Goal: Check status: Check status

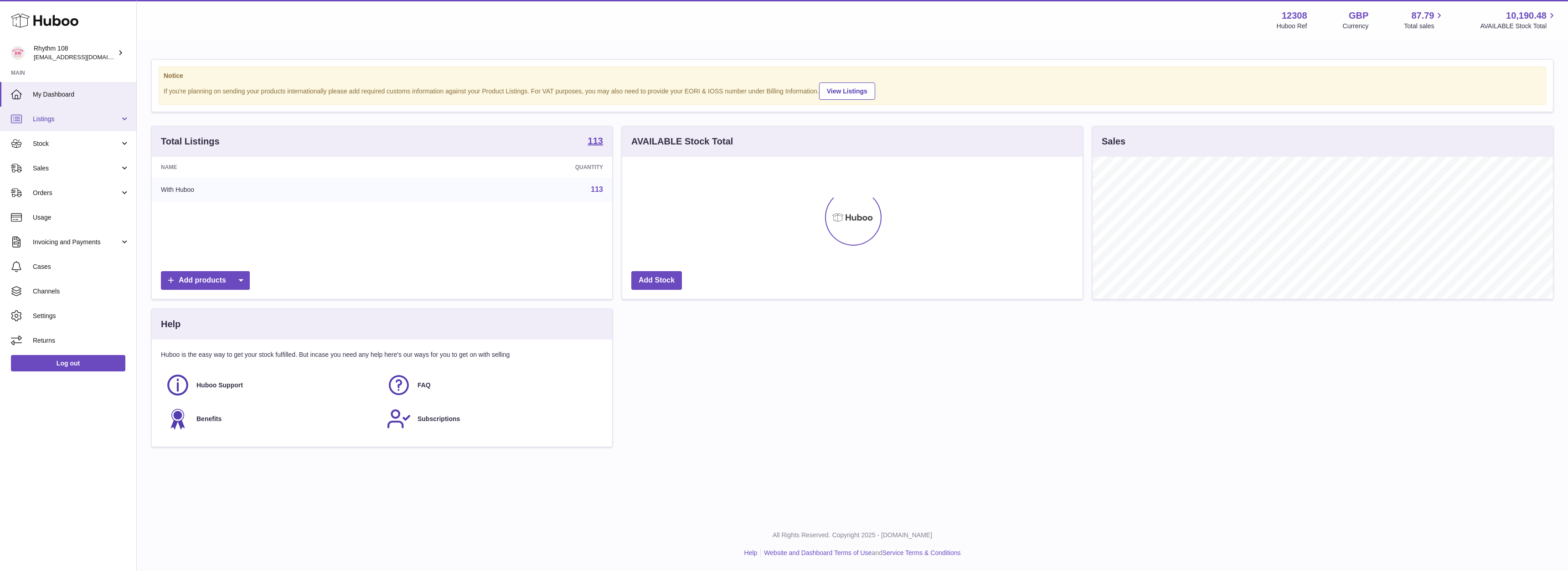
scroll to position [142, 461]
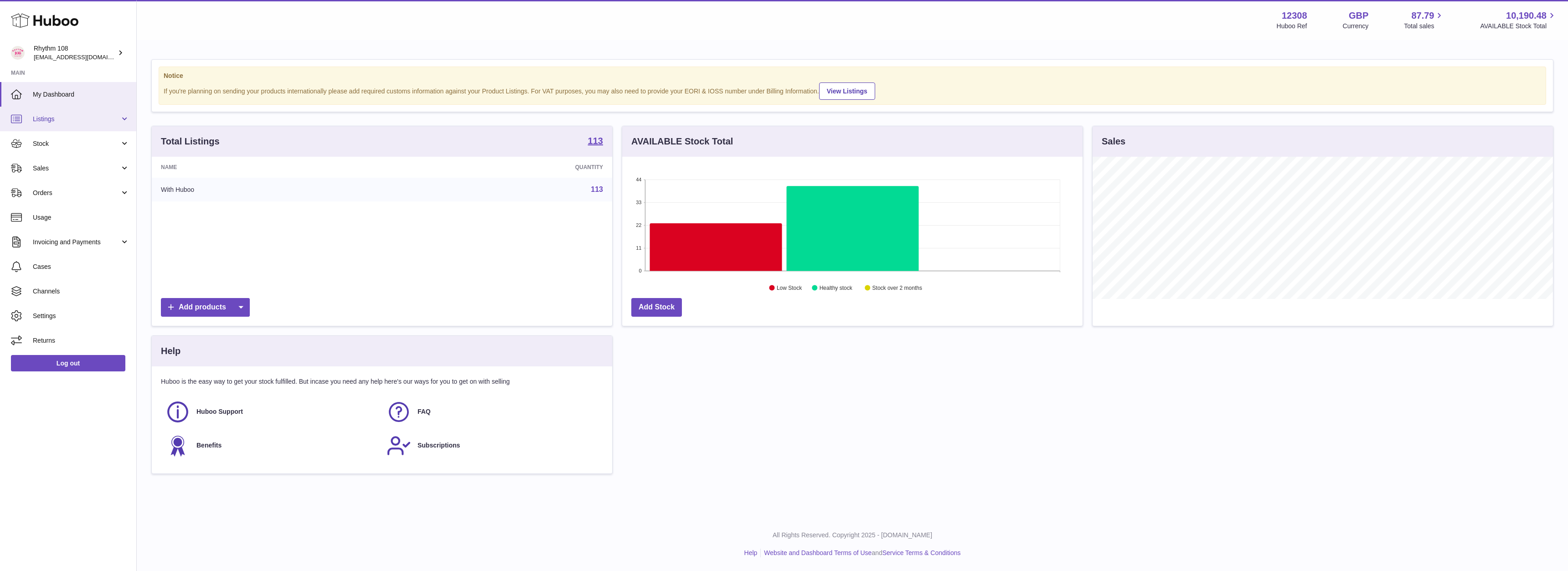
click at [48, 114] on link "Listings" at bounding box center [68, 119] width 137 height 24
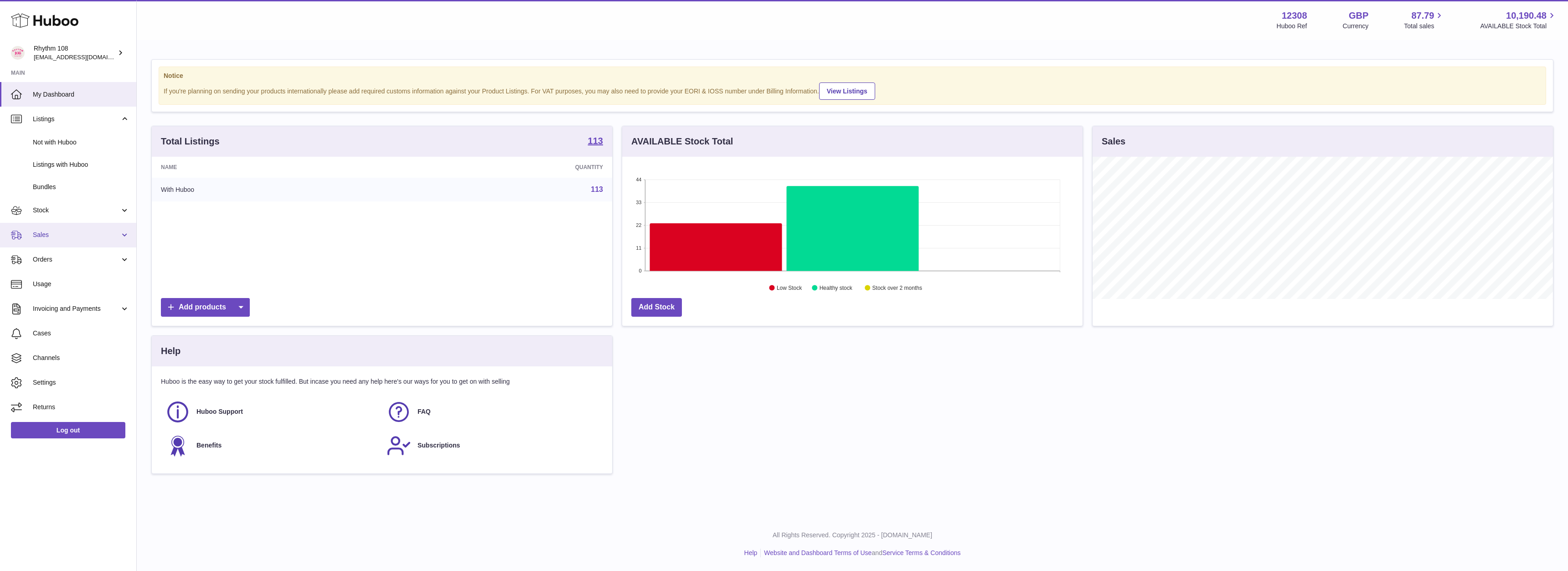
click at [42, 237] on span "Sales" at bounding box center [76, 234] width 87 height 8
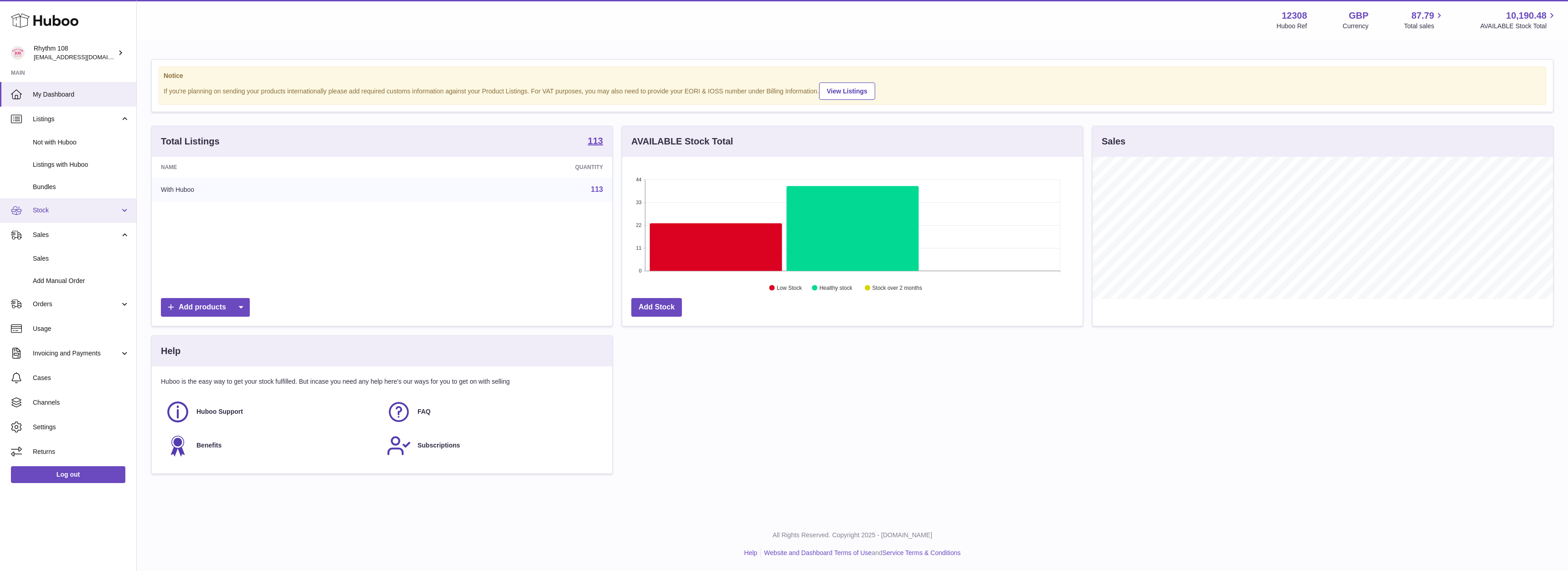
click at [46, 214] on span "Stock" at bounding box center [76, 210] width 87 height 8
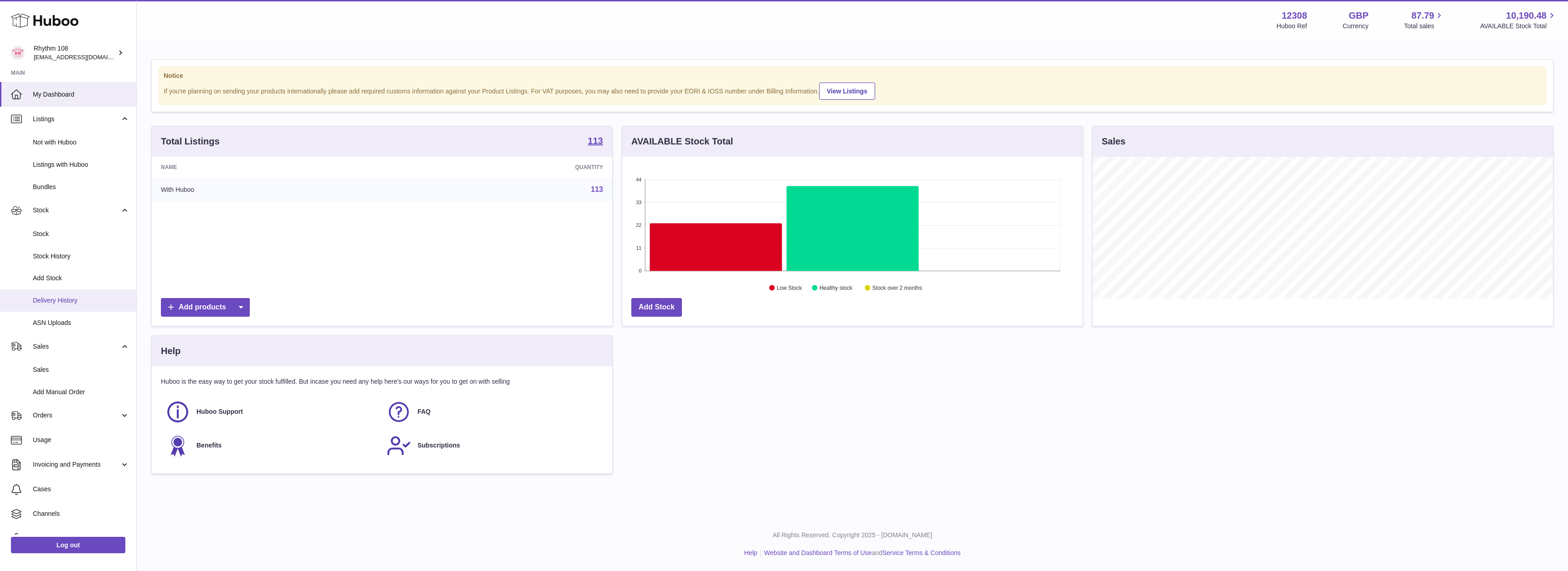
click at [39, 298] on span "Delivery History" at bounding box center [81, 300] width 97 height 8
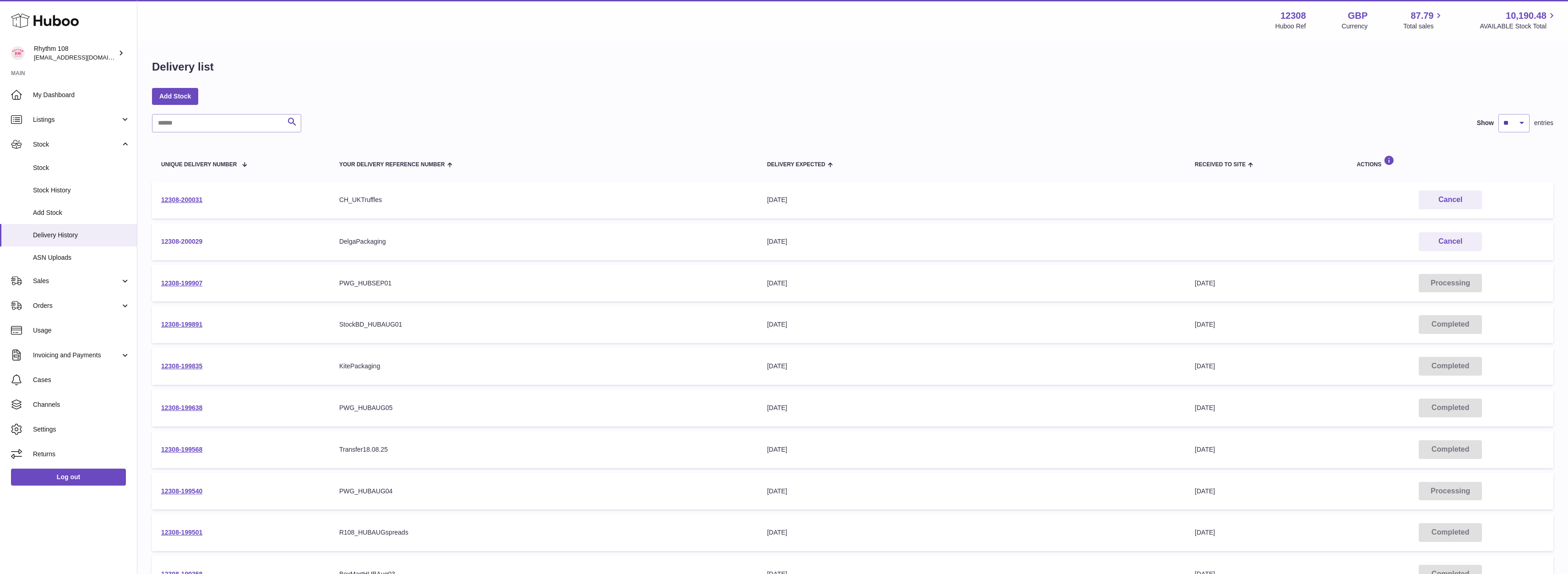
click at [189, 244] on link "12308-200029" at bounding box center [182, 242] width 41 height 7
drag, startPoint x: 200, startPoint y: 202, endPoint x: 159, endPoint y: 197, distance: 41.3
click at [159, 197] on td "12308-200031" at bounding box center [241, 200] width 178 height 37
copy link "12308-200031"
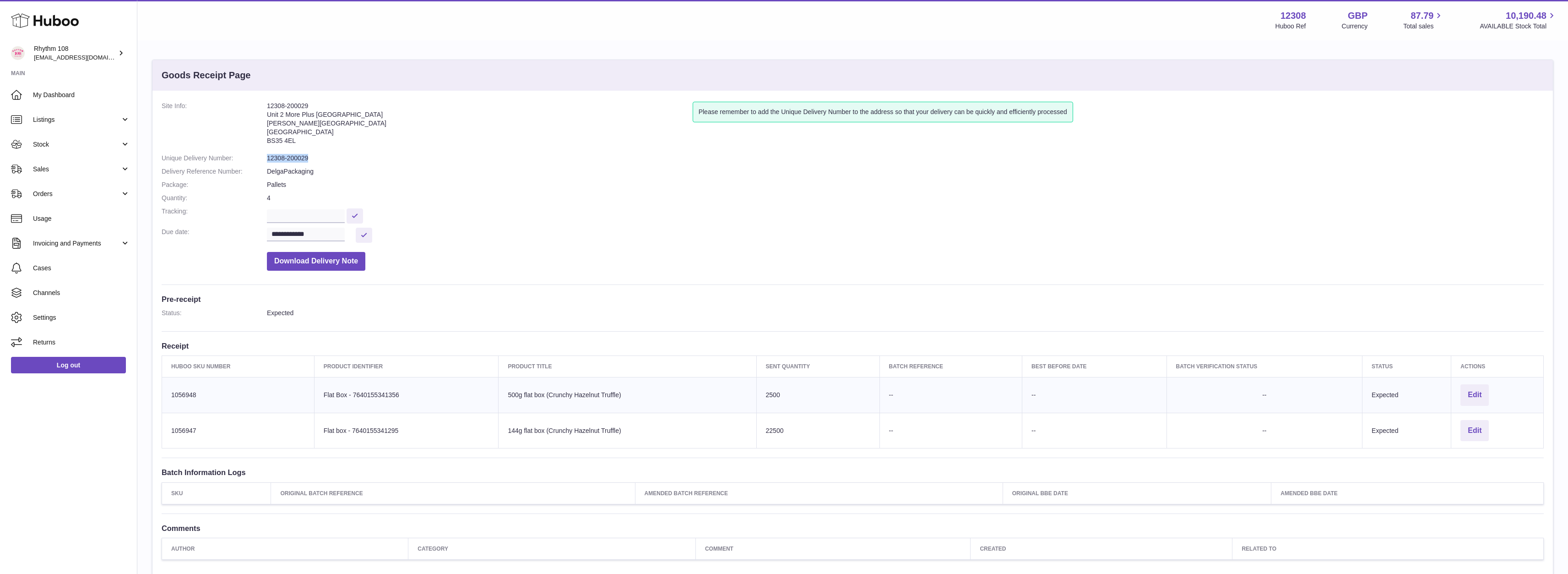
drag, startPoint x: 321, startPoint y: 155, endPoint x: 265, endPoint y: 155, distance: 56.0
click at [265, 155] on dl "**********" at bounding box center [852, 189] width 1382 height 174
copy dl "12308-200029"
